Goal: Transaction & Acquisition: Purchase product/service

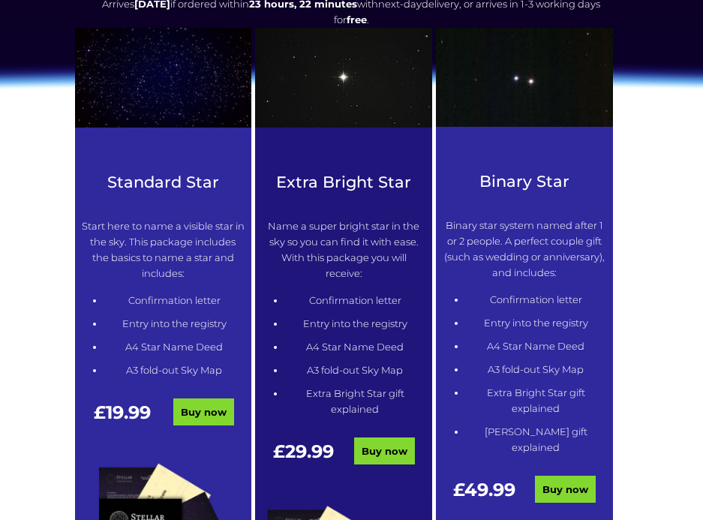
scroll to position [525, 0]
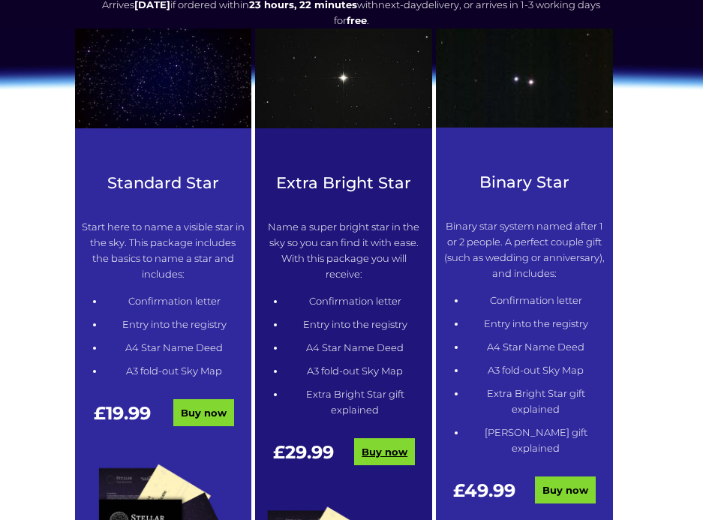
click at [393, 456] on link "Buy now" at bounding box center [384, 451] width 61 height 27
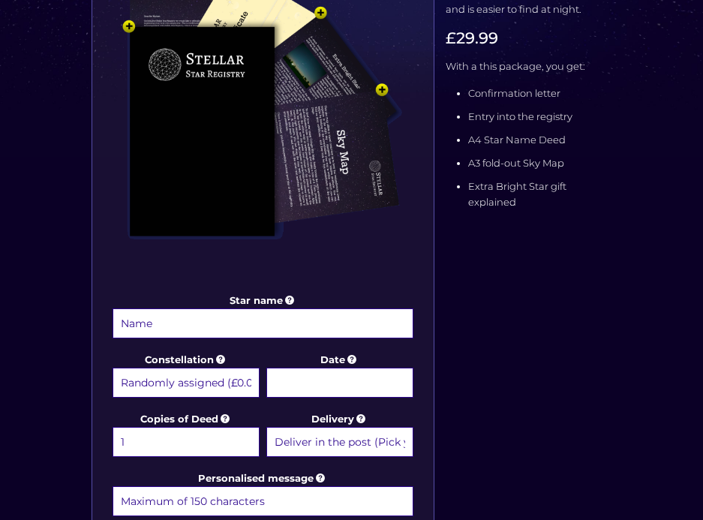
scroll to position [600, 0]
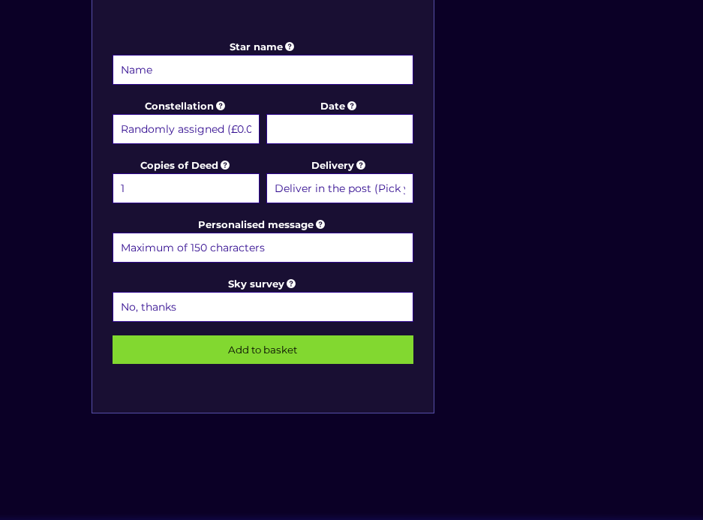
click at [385, 193] on select "Deliver in the post (Pick your option later) Deliver in the post and by Email (…" at bounding box center [340, 188] width 148 height 30
click at [558, 157] on div "Star name Star name two (Optional) Constellation Randomly assigned (£0.00) Aqua…" at bounding box center [351, 51] width 531 height 786
click at [341, 300] on select "No, thanks 1 (+£6.99) 2 (+£11.99) 3 (+£16.99) 4 (+£21.99) 5 (+£26.99) 6 (+£31.9…" at bounding box center [264, 307] width 302 height 30
click at [377, 306] on select "No, thanks 1 (+£6.99) 2 (+£11.99) 3 (+£16.99) 4 (+£21.99) 5 (+£26.99) 6 (+£31.9…" at bounding box center [264, 307] width 302 height 30
click at [526, 272] on div "Star name Star name two (Optional) Constellation Randomly assigned (£0.00) Aqua…" at bounding box center [351, 51] width 531 height 786
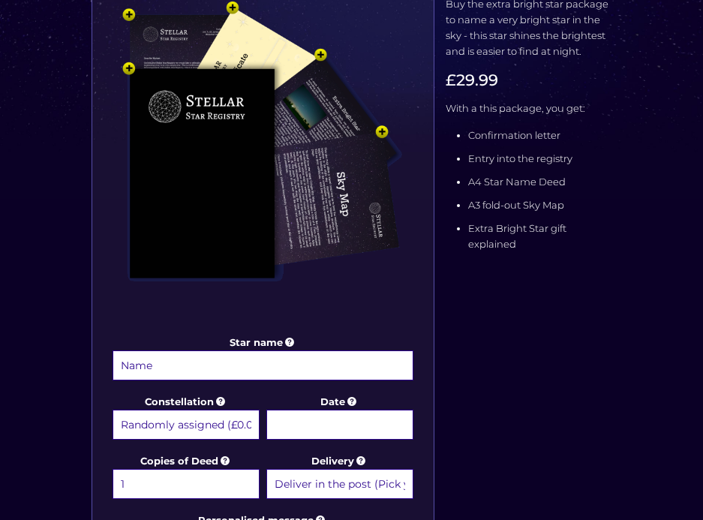
scroll to position [450, 0]
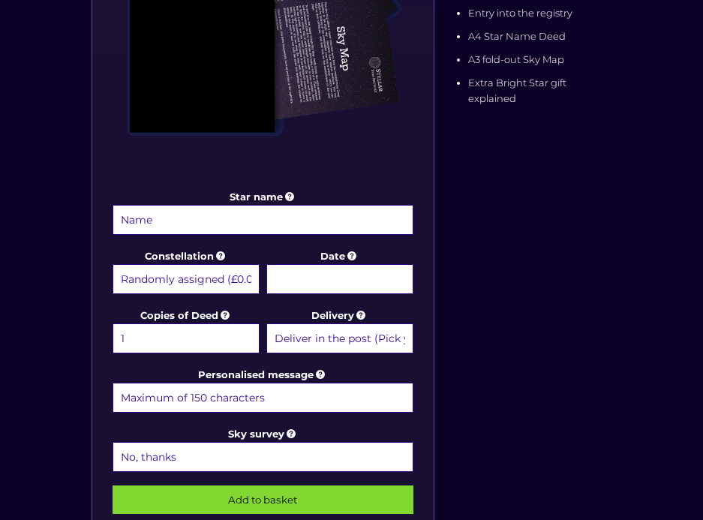
click at [215, 272] on select "Randomly assigned (£0.00) Aquarius - [DATE] - [DATE] (+£9.99) Aries - [DATE] - …" at bounding box center [187, 279] width 148 height 30
select select "Scorpius - [DATE] - [DATE] (+£9.99)"
click at [113, 264] on select "Randomly assigned (£0.00) Aquarius - [DATE] - [DATE] (+£9.99) Aries - [DATE] - …" at bounding box center [187, 279] width 148 height 30
click at [503, 227] on div "Star name Star name two (Optional) Constellation Randomly assigned (£0.00) Aqua…" at bounding box center [351, 201] width 531 height 786
click at [353, 268] on input "Date" at bounding box center [340, 279] width 148 height 30
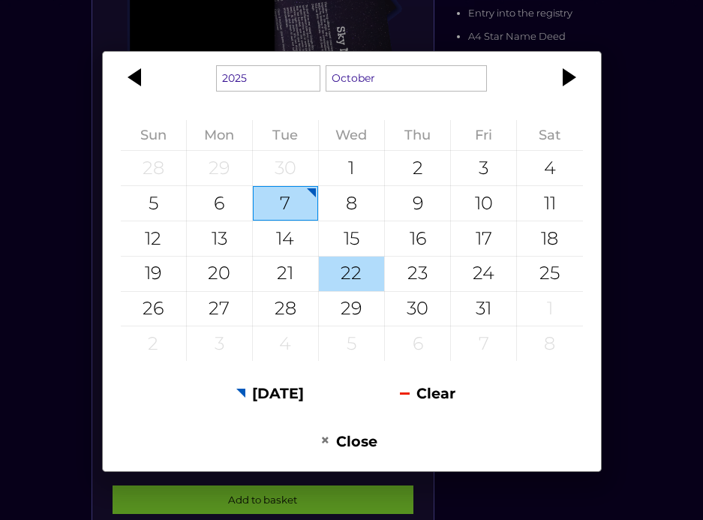
click at [353, 277] on div "22" at bounding box center [351, 274] width 65 height 35
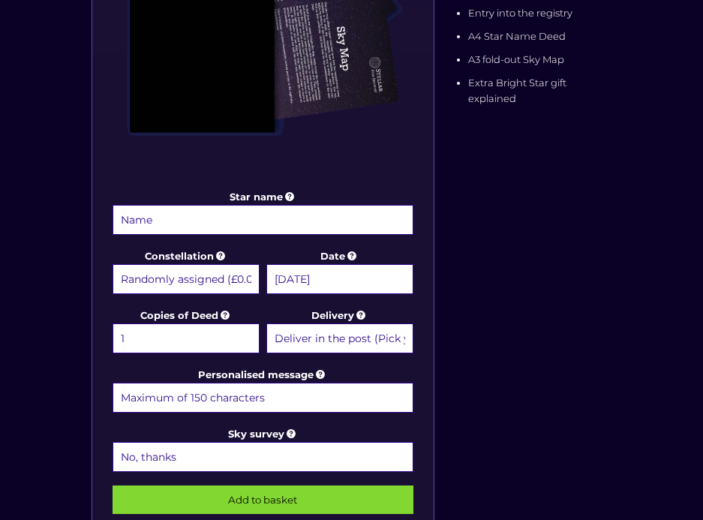
click at [355, 279] on input "[DATE]" at bounding box center [340, 279] width 148 height 30
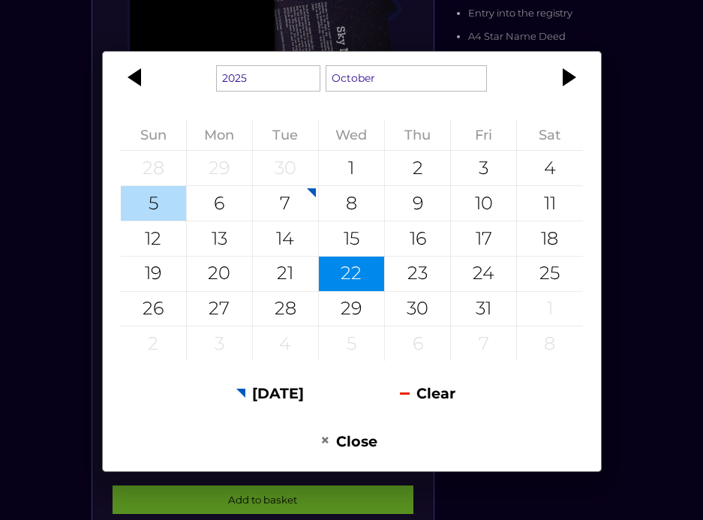
click at [146, 198] on div "5" at bounding box center [153, 203] width 65 height 35
type input "[DATE]"
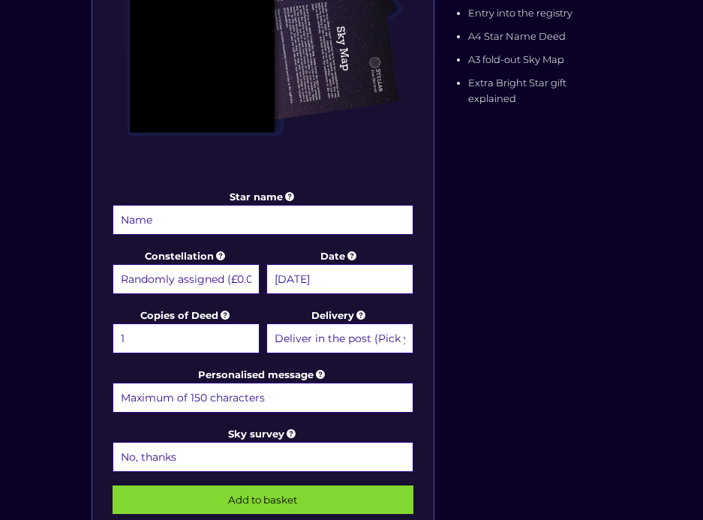
click at [506, 236] on div "Star name Star name two (Optional) Constellation Randomly assigned (£0.00) Aqua…" at bounding box center [351, 201] width 531 height 786
